Goal: Task Accomplishment & Management: Manage account settings

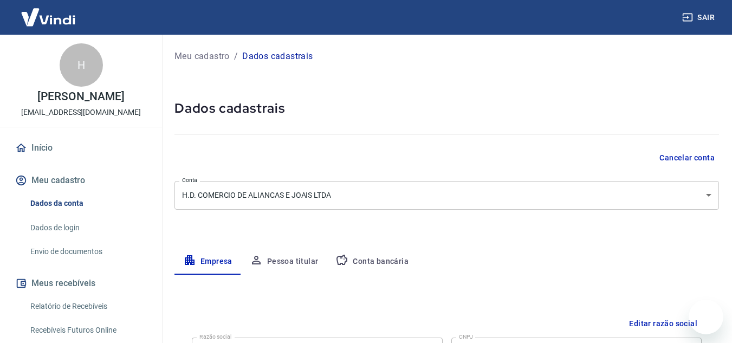
select select "SP"
select select "business"
select select "SP"
select select "business"
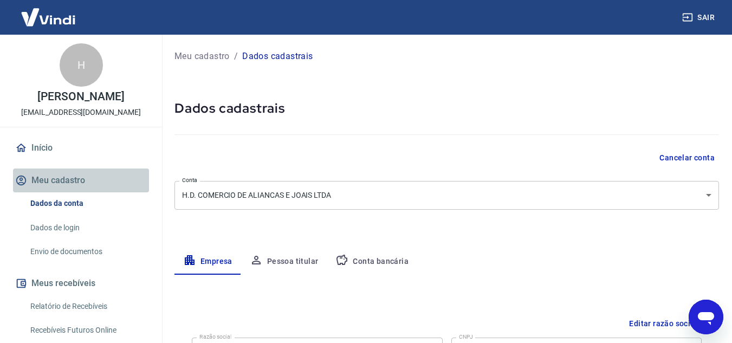
click at [81, 192] on button "Meu cadastro" at bounding box center [81, 181] width 136 height 24
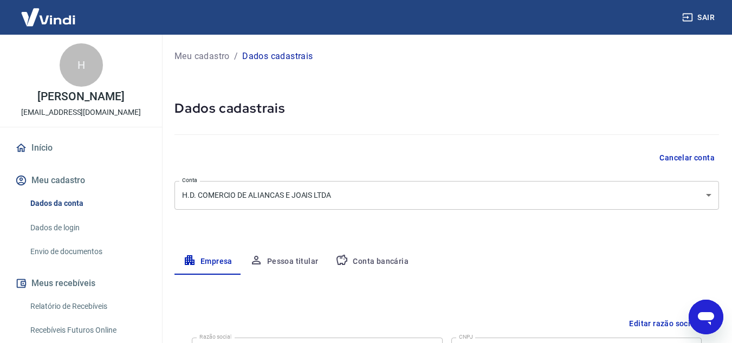
scroll to position [54, 0]
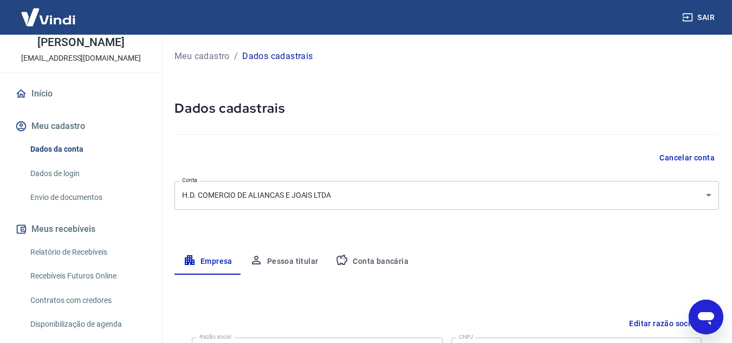
click at [98, 184] on link "Dados de login" at bounding box center [87, 174] width 123 height 22
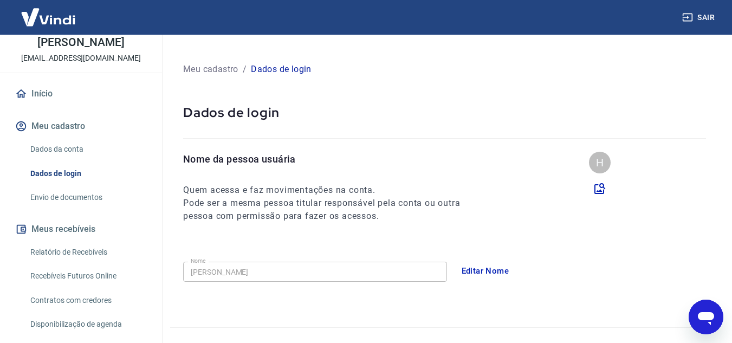
click at [111, 209] on link "Envio de documentos" at bounding box center [87, 198] width 123 height 22
